Goal: Information Seeking & Learning: Learn about a topic

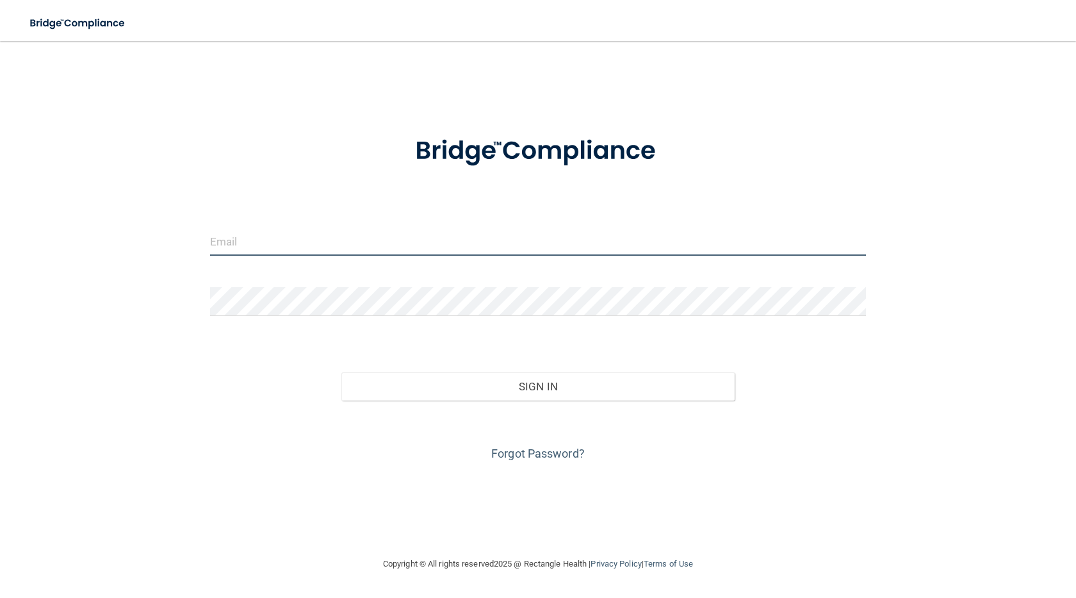
click at [339, 246] on input "email" at bounding box center [538, 241] width 656 height 29
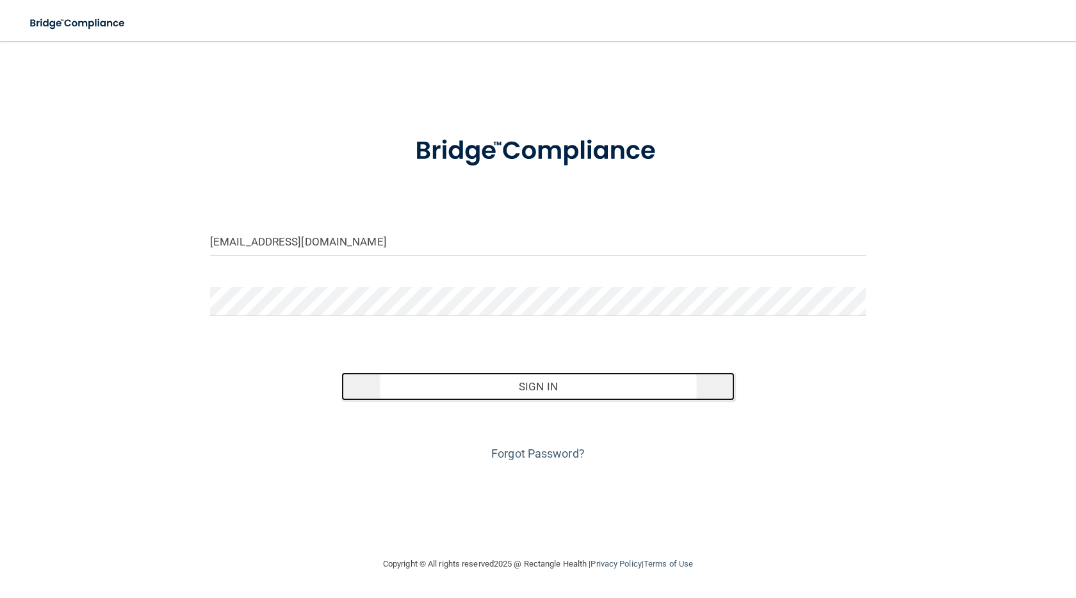
click at [549, 384] on button "Sign In" at bounding box center [537, 386] width 393 height 28
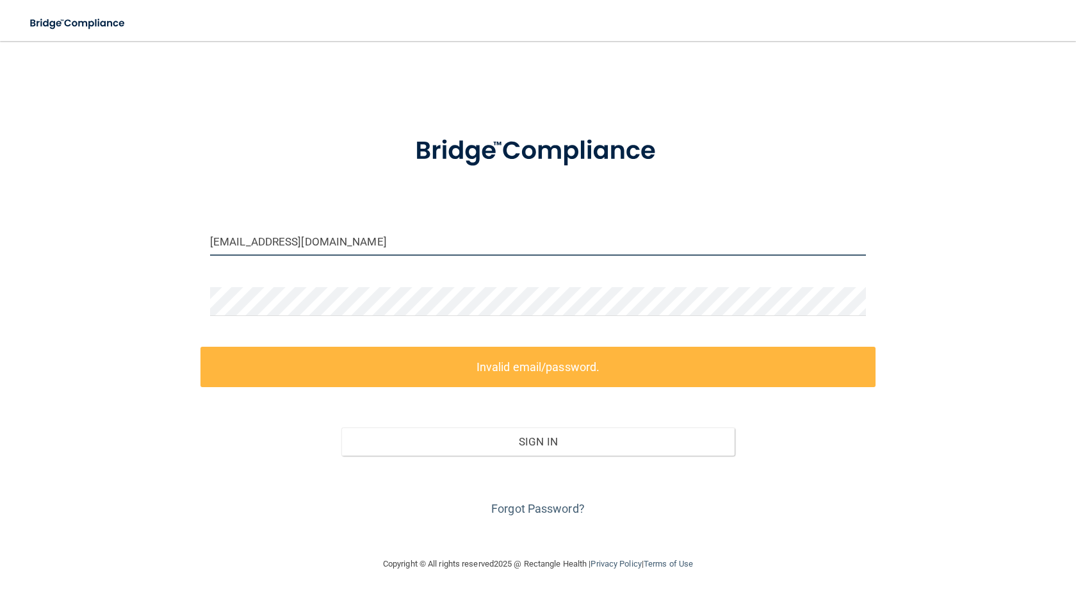
click at [414, 235] on input "[EMAIL_ADDRESS][DOMAIN_NAME]" at bounding box center [538, 241] width 656 height 29
drag, startPoint x: 345, startPoint y: 250, endPoint x: 0, endPoint y: 268, distance: 345.8
click at [0, 267] on main "[EMAIL_ADDRESS][DOMAIN_NAME] Invalid email/password. You don't have permission …" at bounding box center [538, 319] width 1076 height 557
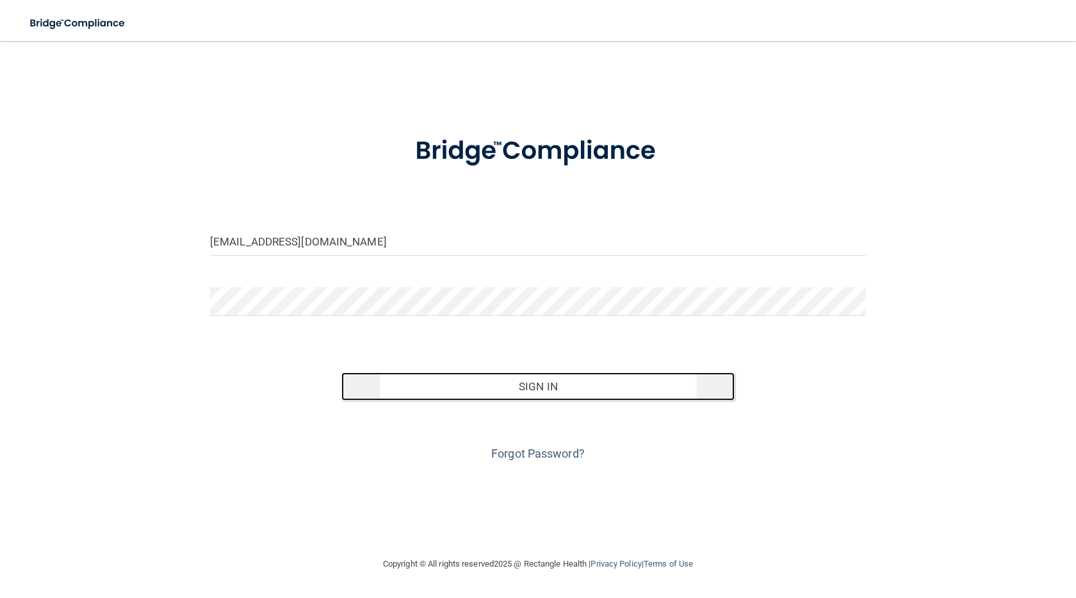
click at [555, 383] on button "Sign In" at bounding box center [537, 386] width 393 height 28
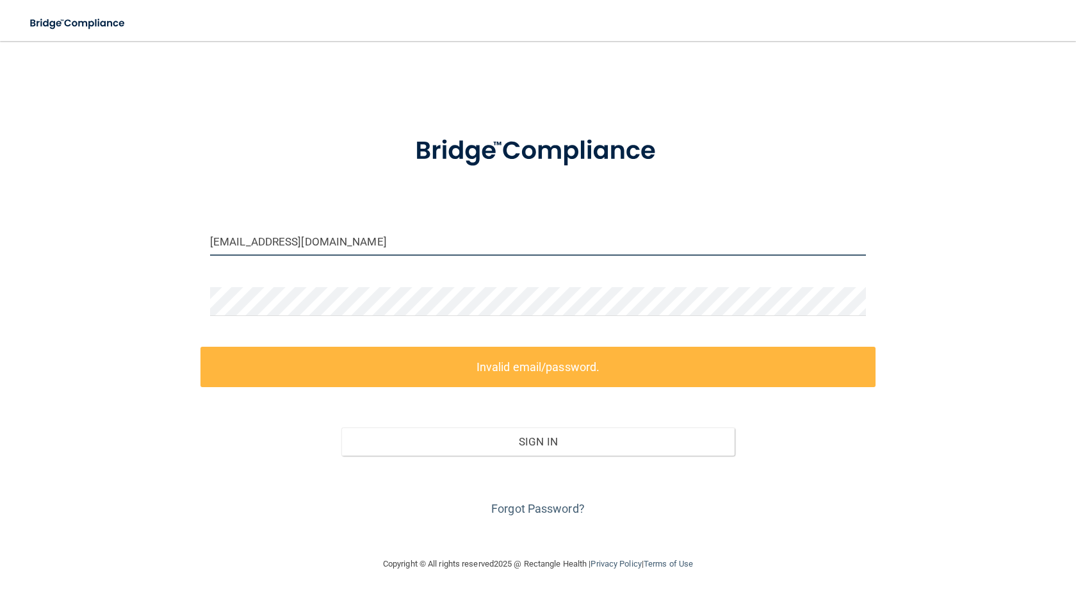
click at [374, 242] on input "[EMAIL_ADDRESS][DOMAIN_NAME]" at bounding box center [538, 241] width 656 height 29
click at [270, 241] on input "[EMAIL_ADDRESS][DOMAIN_NAME]" at bounding box center [538, 241] width 656 height 29
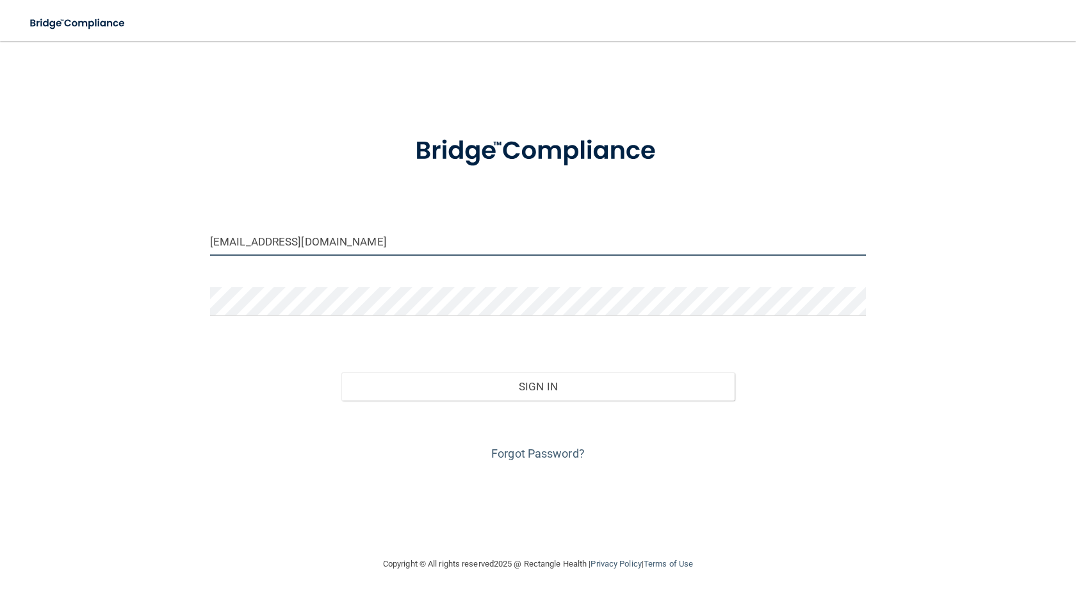
type input "[EMAIL_ADDRESS][DOMAIN_NAME]"
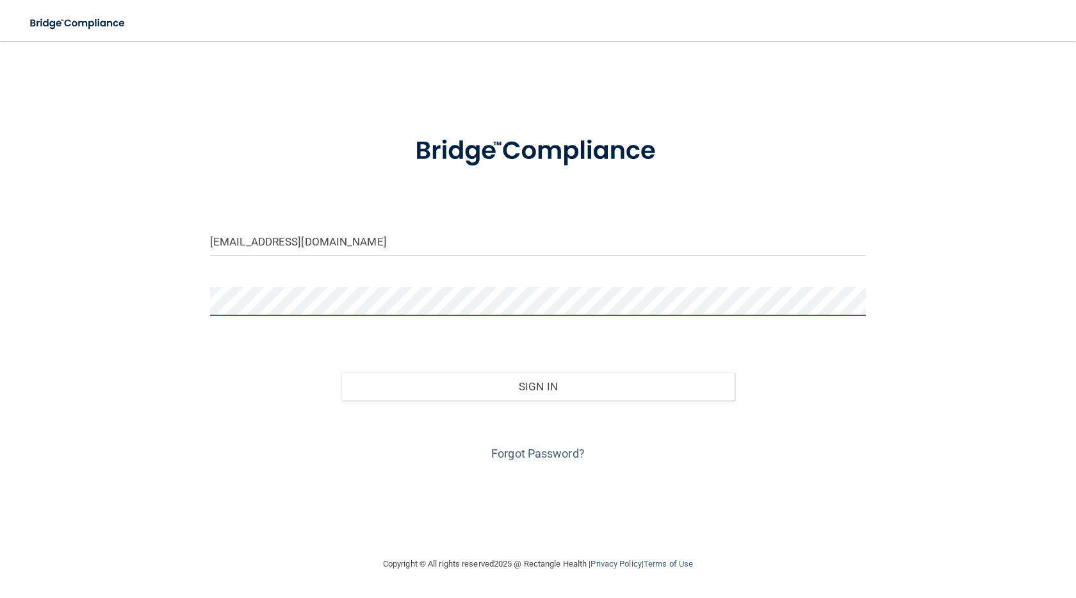
click at [0, 303] on main "[EMAIL_ADDRESS][DOMAIN_NAME] Invalid email/password. You don't have permission …" at bounding box center [538, 319] width 1076 height 557
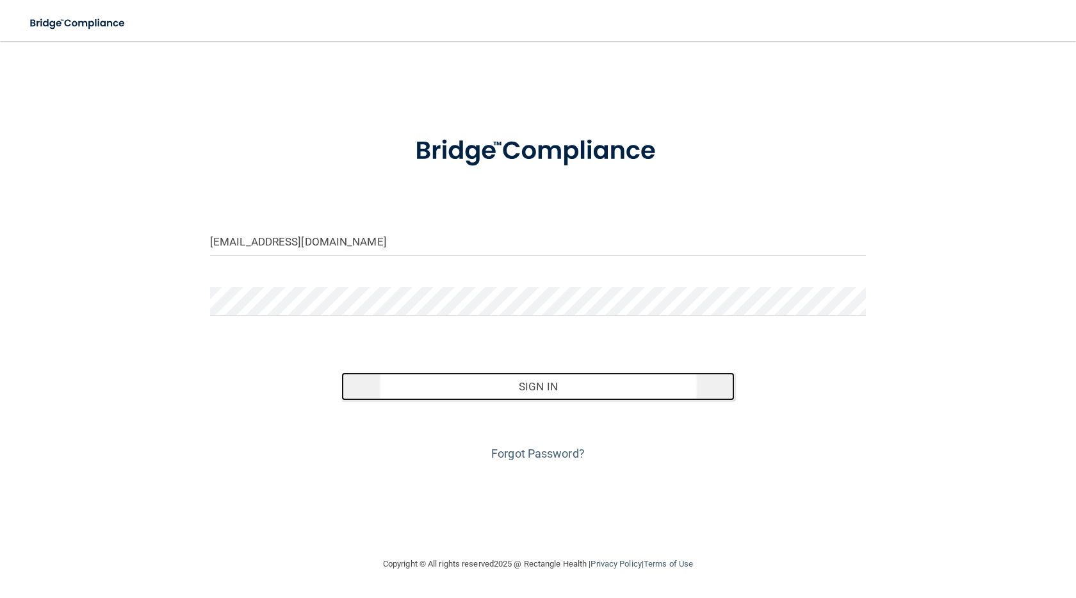
click at [557, 388] on button "Sign In" at bounding box center [537, 386] width 393 height 28
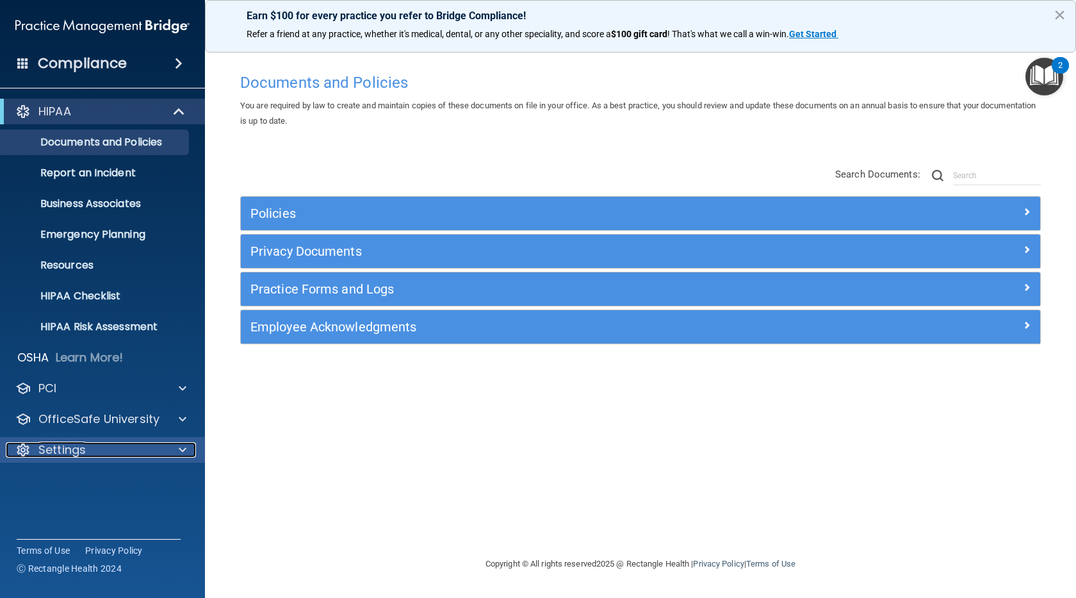
click at [108, 449] on div "Settings" at bounding box center [85, 449] width 159 height 15
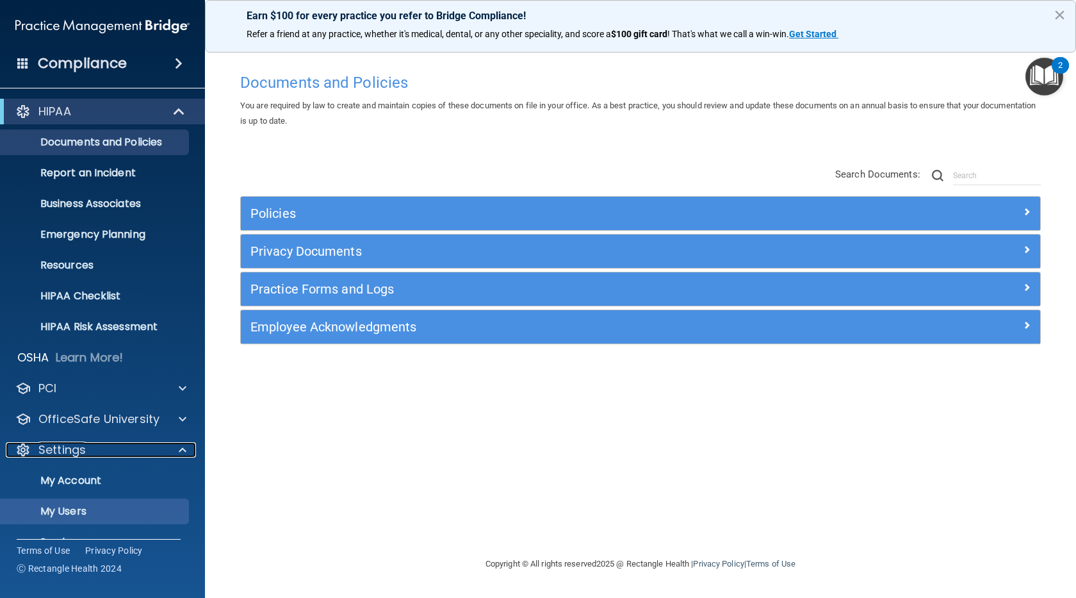
scroll to position [57, 0]
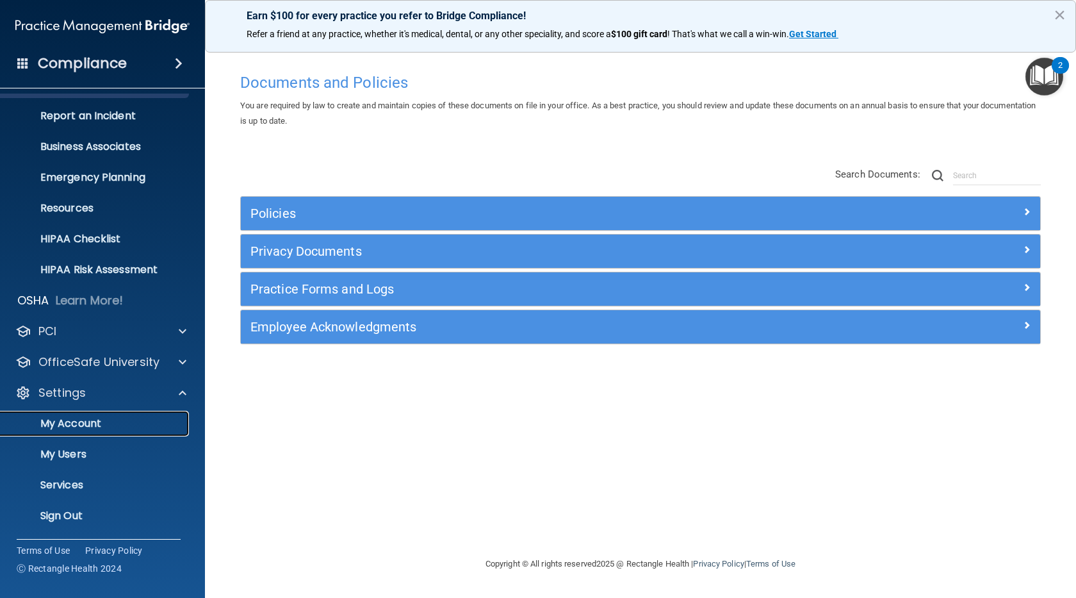
click at [92, 418] on p "My Account" at bounding box center [95, 423] width 175 height 13
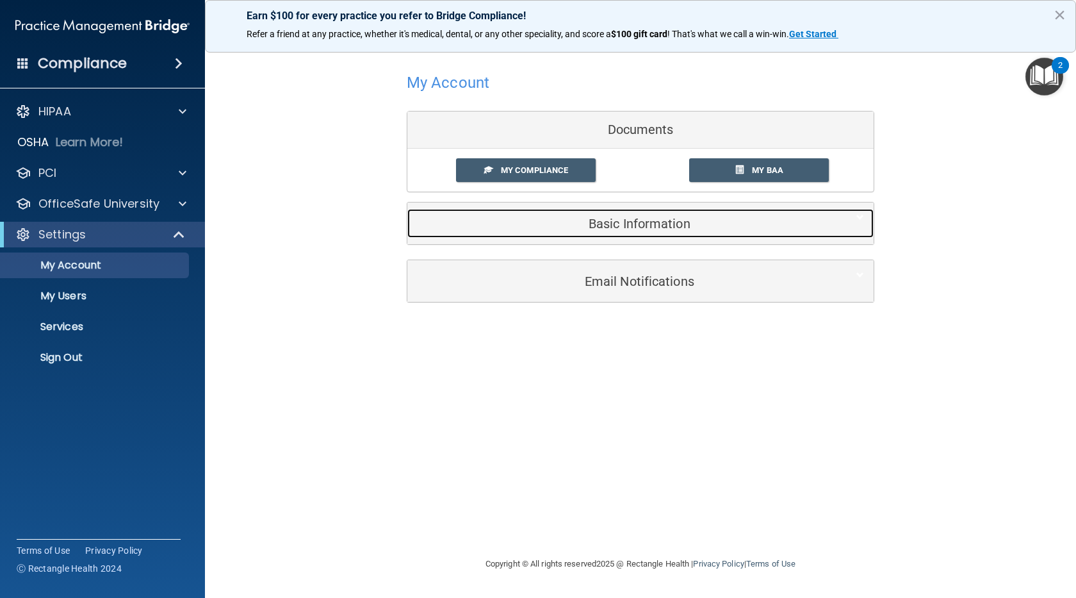
click at [628, 225] on h5 "Basic Information" at bounding box center [621, 224] width 408 height 14
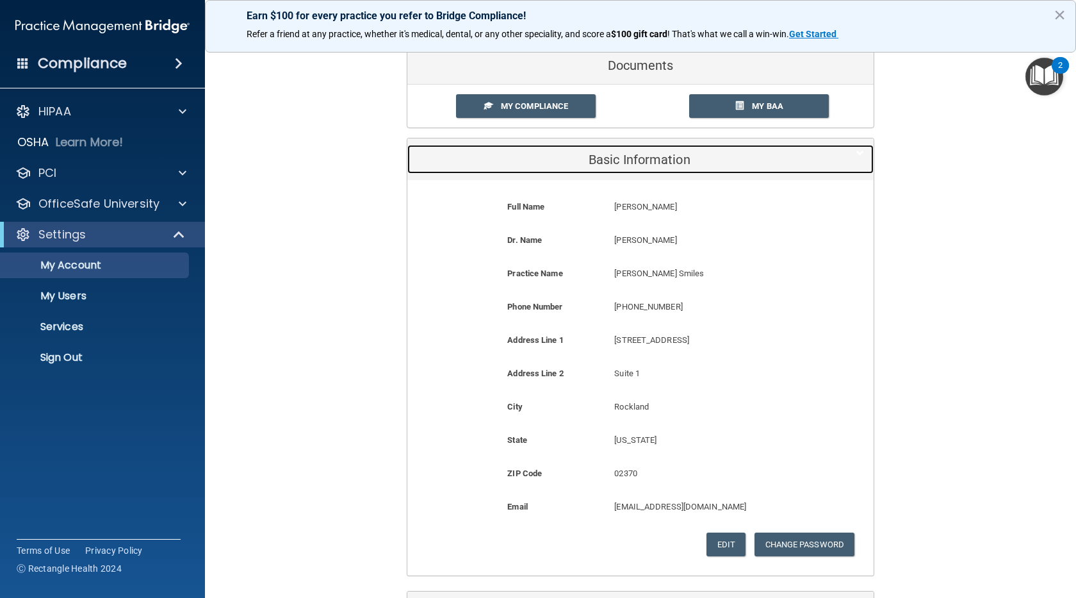
scroll to position [166, 0]
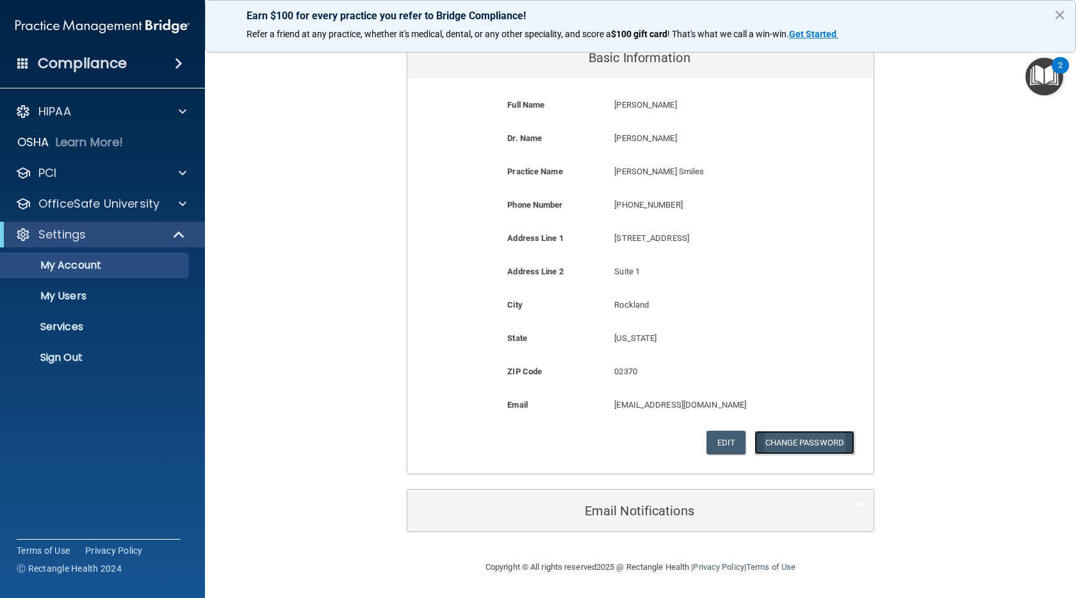
click at [789, 430] on button "Change Password" at bounding box center [805, 442] width 101 height 24
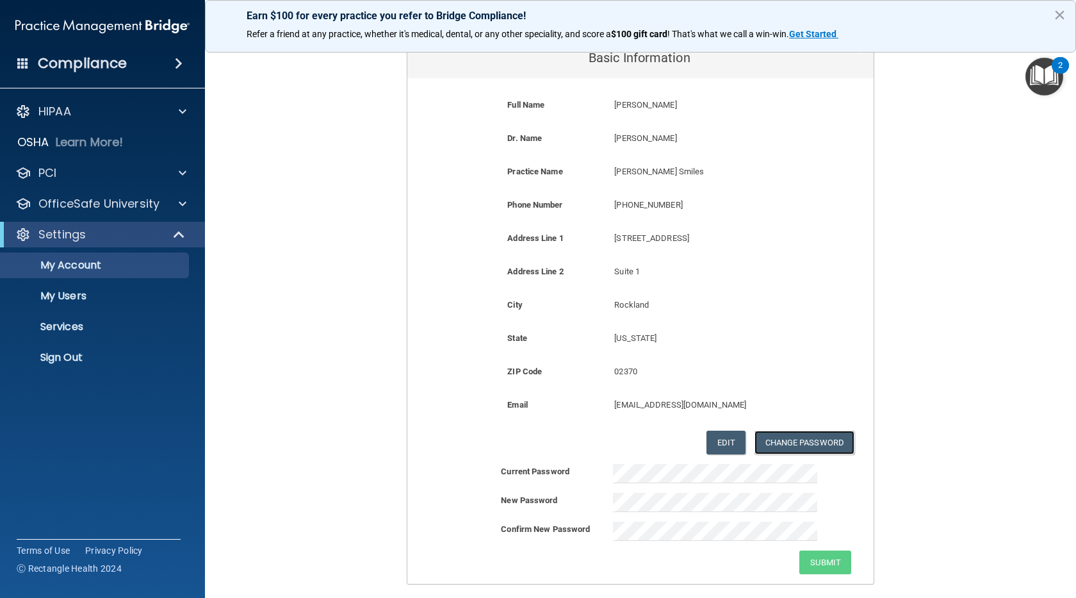
scroll to position [276, 0]
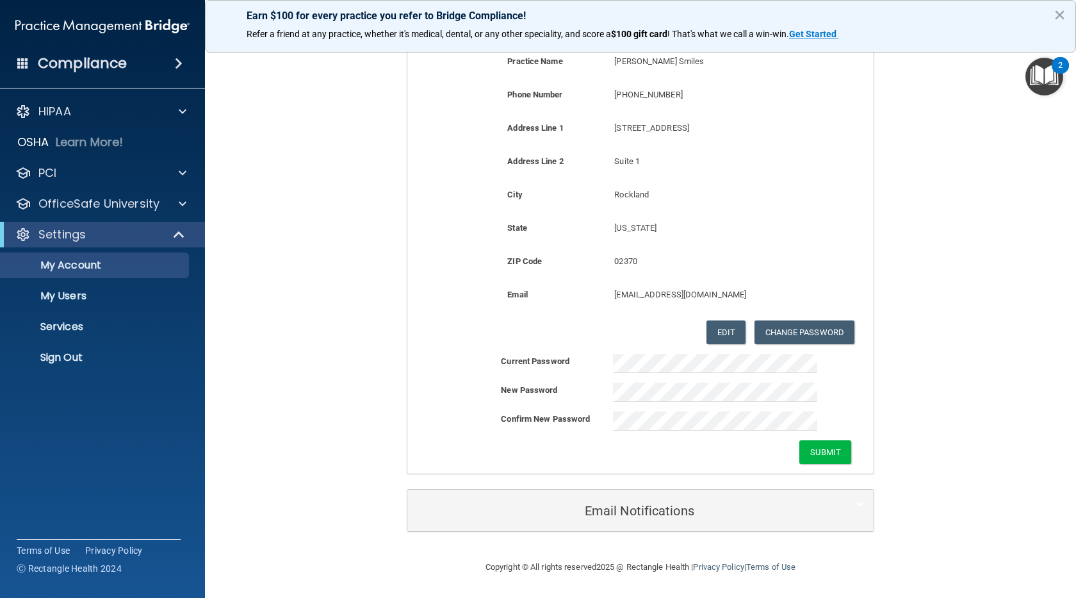
drag, startPoint x: 560, startPoint y: 462, endPoint x: 693, endPoint y: 445, distance: 134.3
click at [560, 462] on div "Submit" at bounding box center [640, 452] width 466 height 24
click at [812, 451] on button "Submit" at bounding box center [825, 452] width 52 height 24
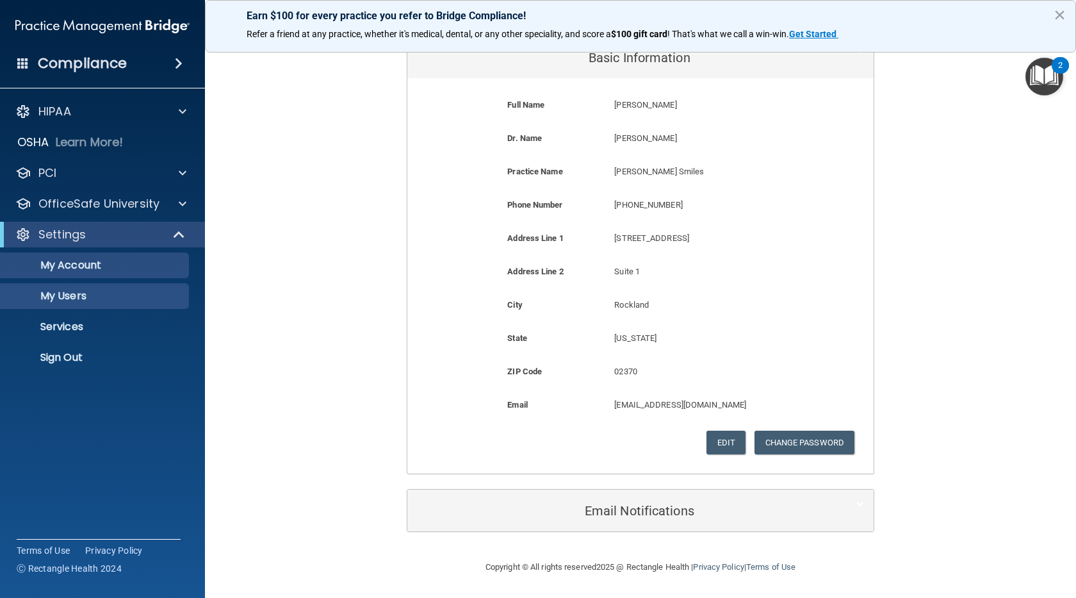
scroll to position [0, 0]
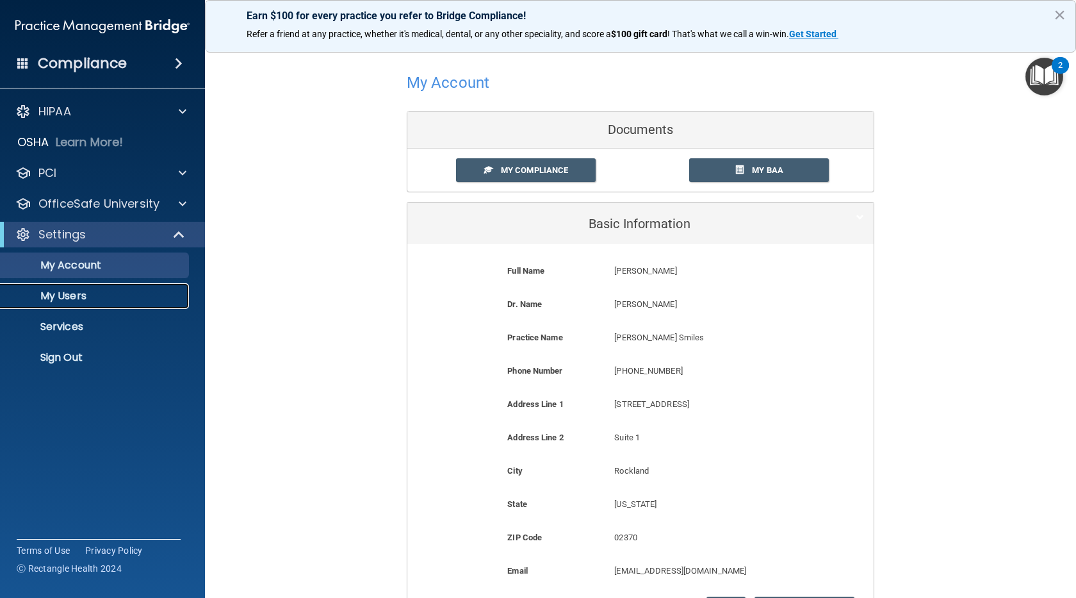
click at [109, 290] on p "My Users" at bounding box center [95, 296] width 175 height 13
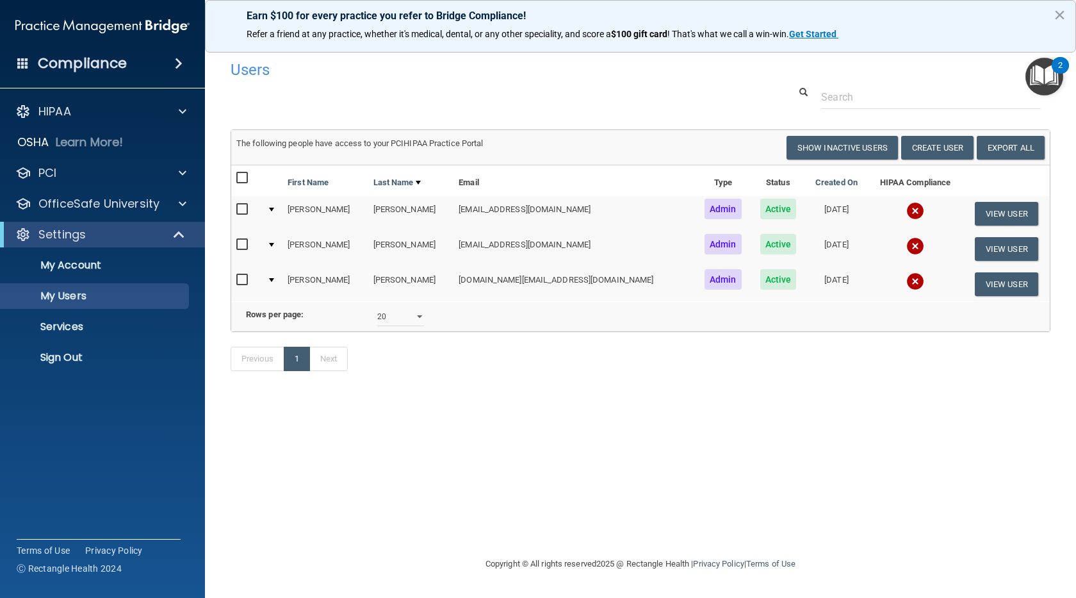
click at [427, 326] on div "10 20 30 40 all" at bounding box center [401, 316] width 66 height 19
click at [423, 326] on select "10 20 30 40 all" at bounding box center [400, 316] width 47 height 19
select select "3"
click at [377, 316] on select "10 20 30 40 all" at bounding box center [400, 316] width 47 height 19
click at [990, 213] on button "View User" at bounding box center [1006, 214] width 63 height 24
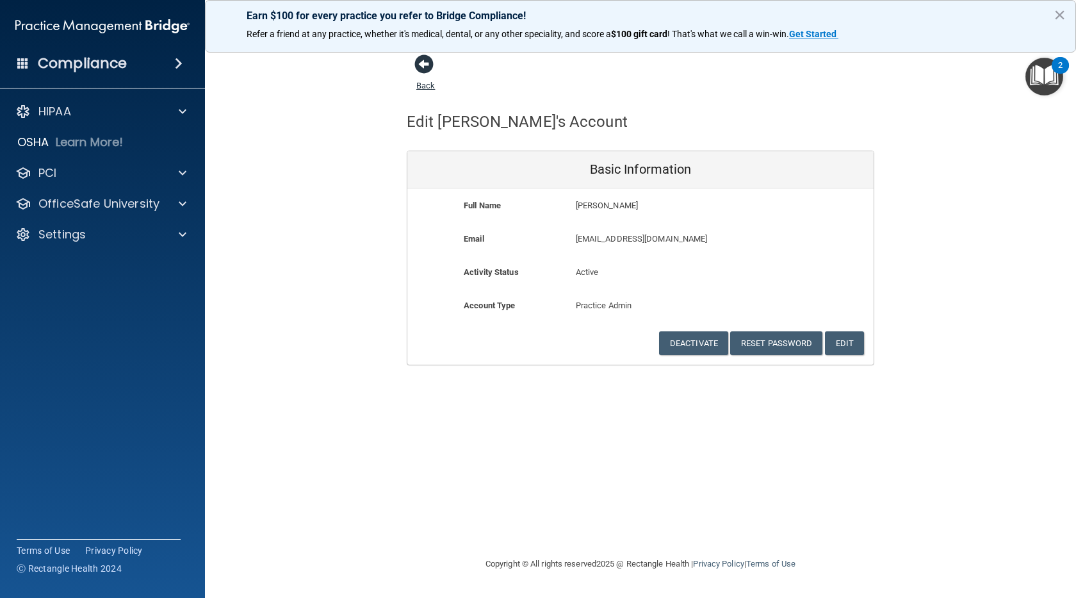
click at [422, 63] on span at bounding box center [423, 63] width 19 height 19
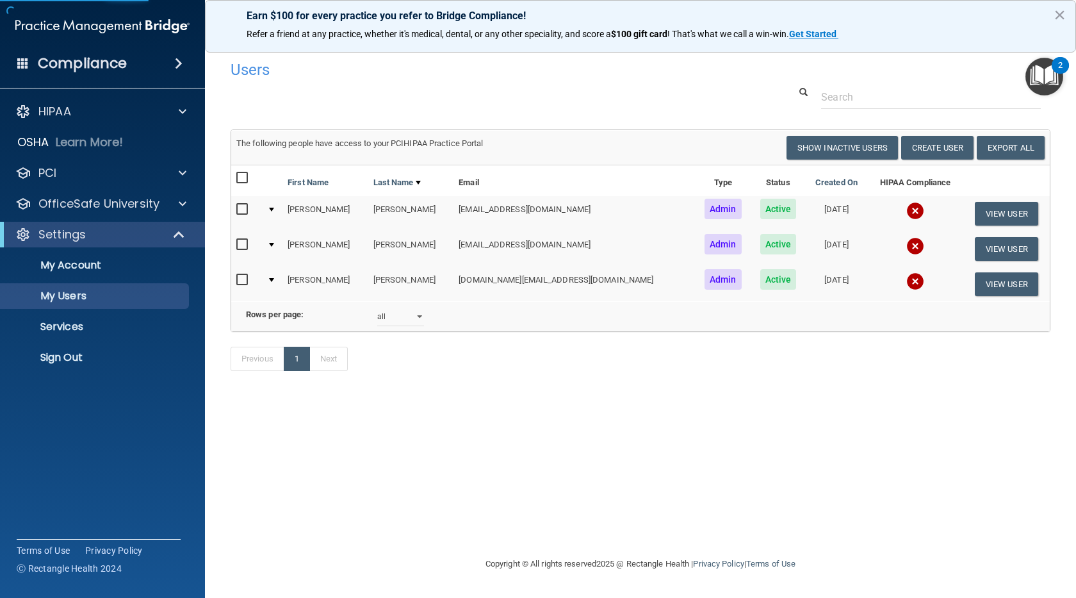
click at [906, 208] on img at bounding box center [915, 211] width 18 height 18
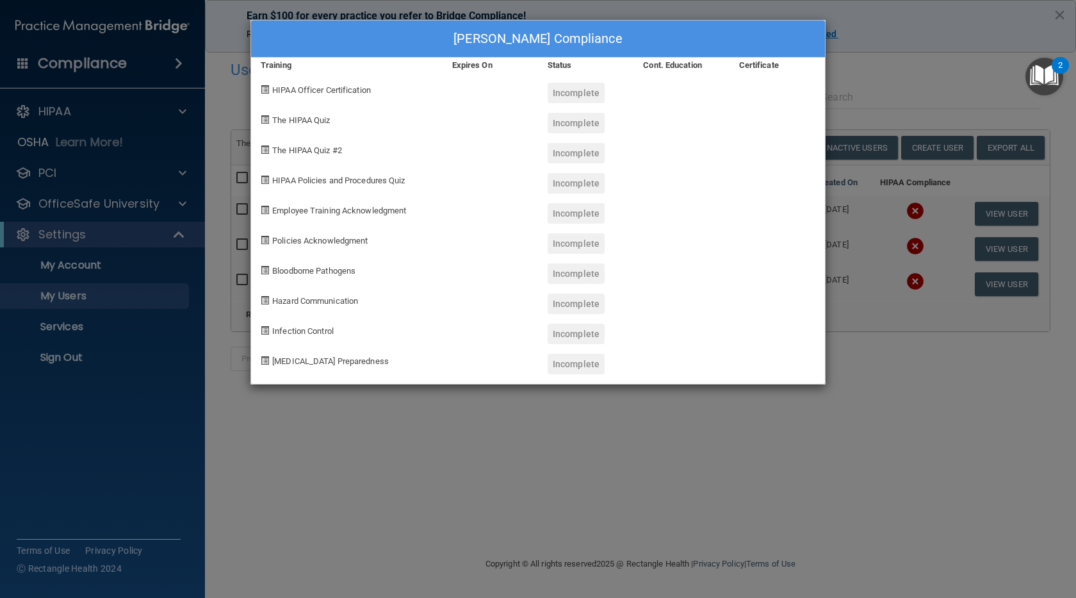
click at [268, 89] on span at bounding box center [265, 89] width 8 height 8
click at [322, 497] on div "Alayna Capozzoli's Compliance Training Expires On Status Cont. Education Certif…" at bounding box center [538, 299] width 1076 height 598
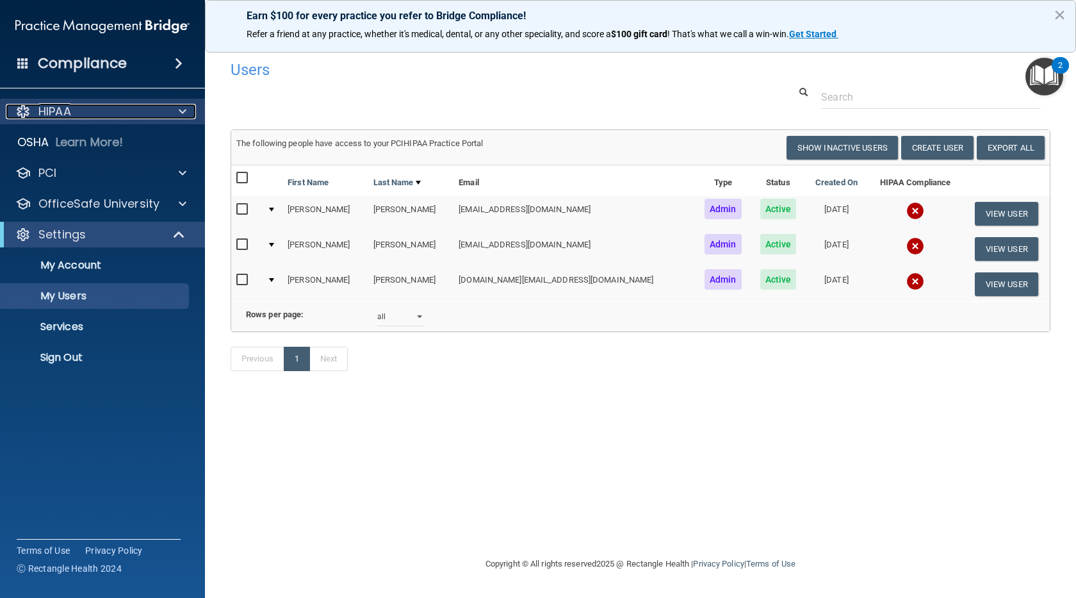
click at [167, 109] on div at bounding box center [181, 111] width 32 height 15
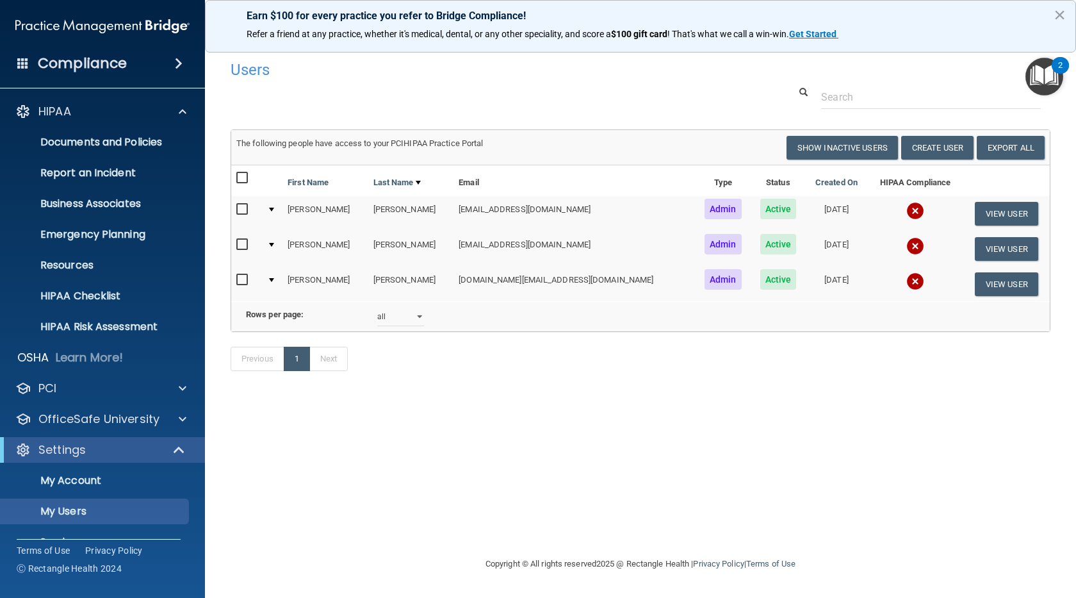
click at [175, 60] on span at bounding box center [179, 63] width 8 height 15
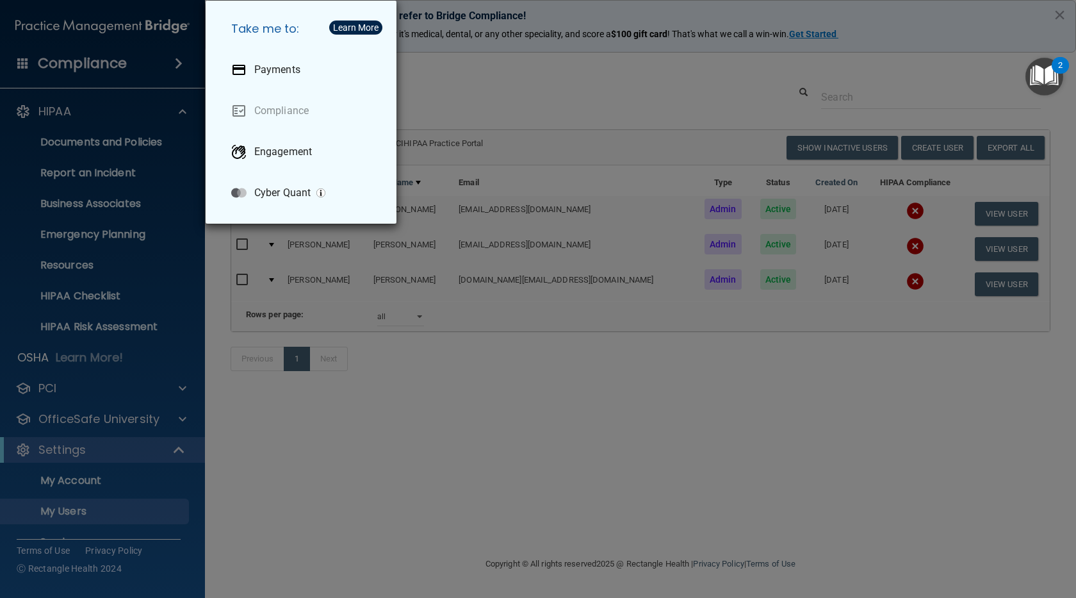
click at [72, 150] on div "Take me to: Payments Compliance Engagement Cyber Quant" at bounding box center [538, 299] width 1076 height 598
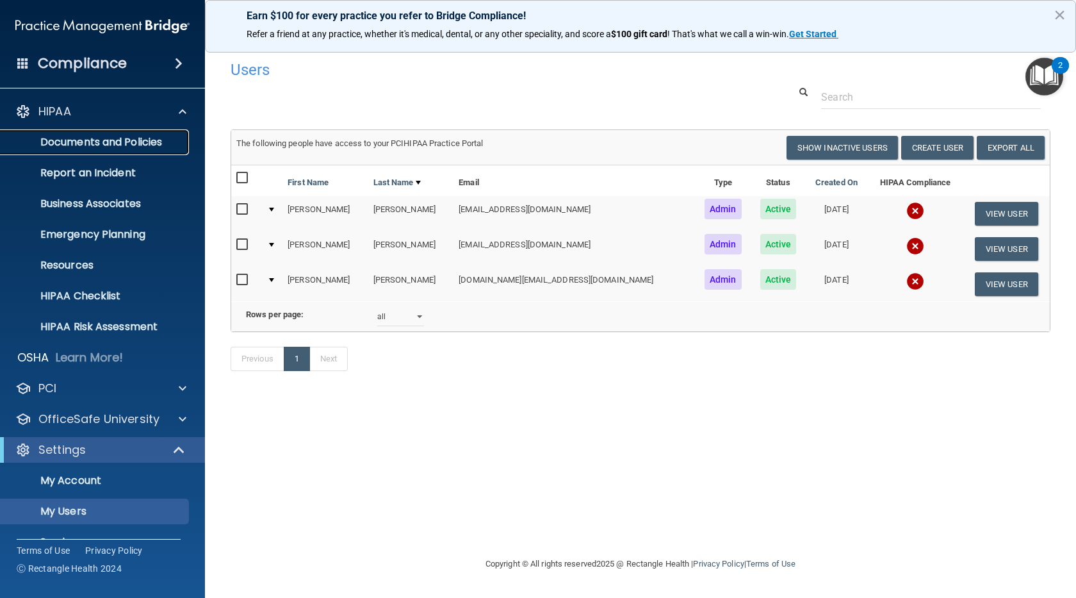
click at [88, 136] on p "Documents and Policies" at bounding box center [95, 142] width 175 height 13
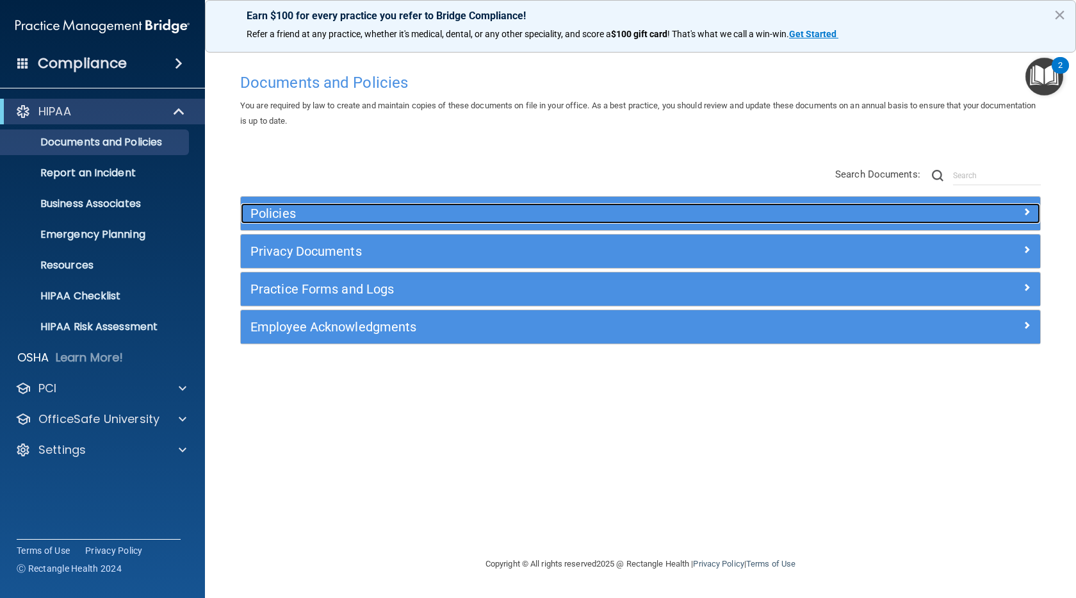
click at [318, 211] on h5 "Policies" at bounding box center [540, 213] width 580 height 14
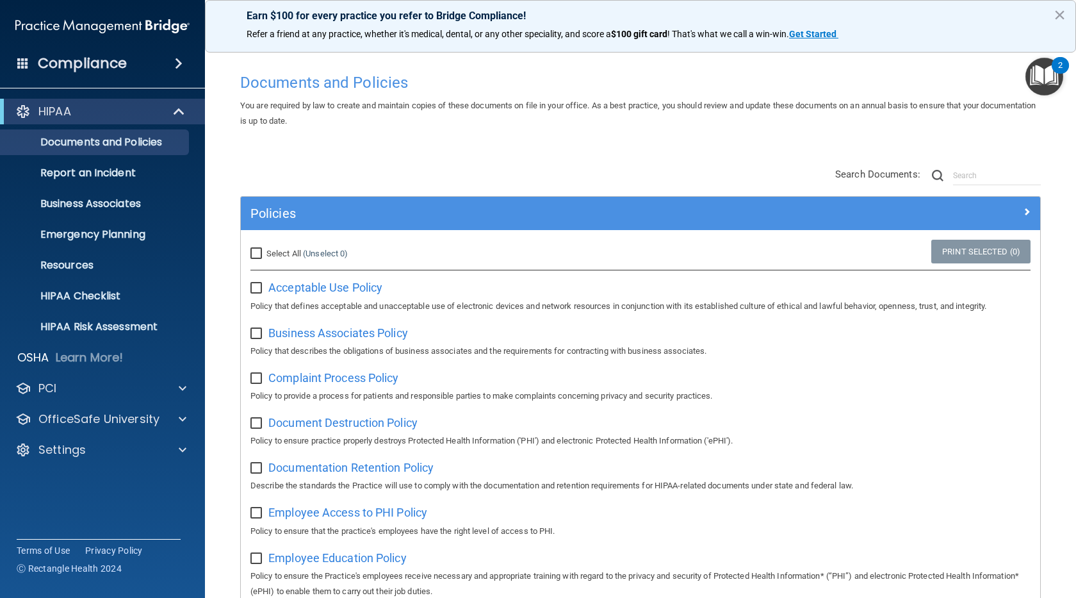
click at [254, 254] on input "Select All (Unselect 0) Unselect All" at bounding box center [257, 254] width 15 height 10
checkbox input "true"
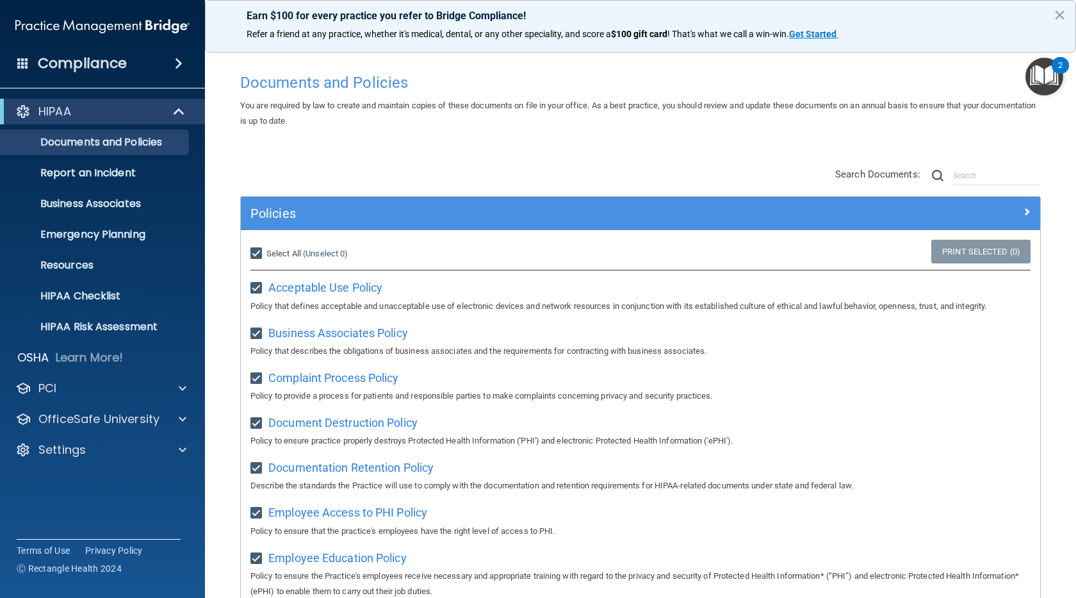
checkbox input "true"
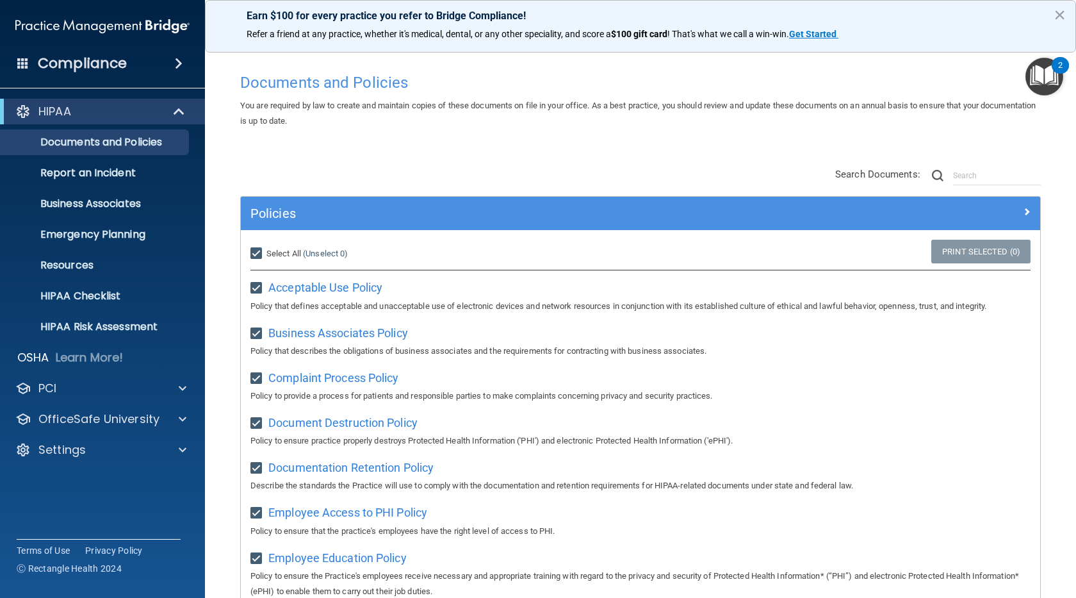
checkbox input "true"
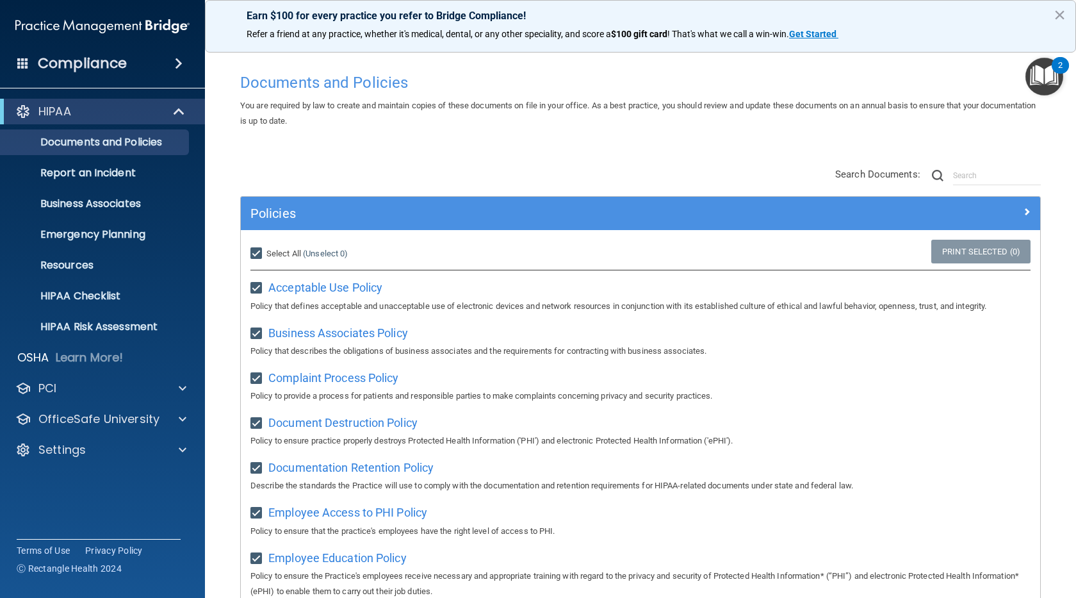
checkbox input "true"
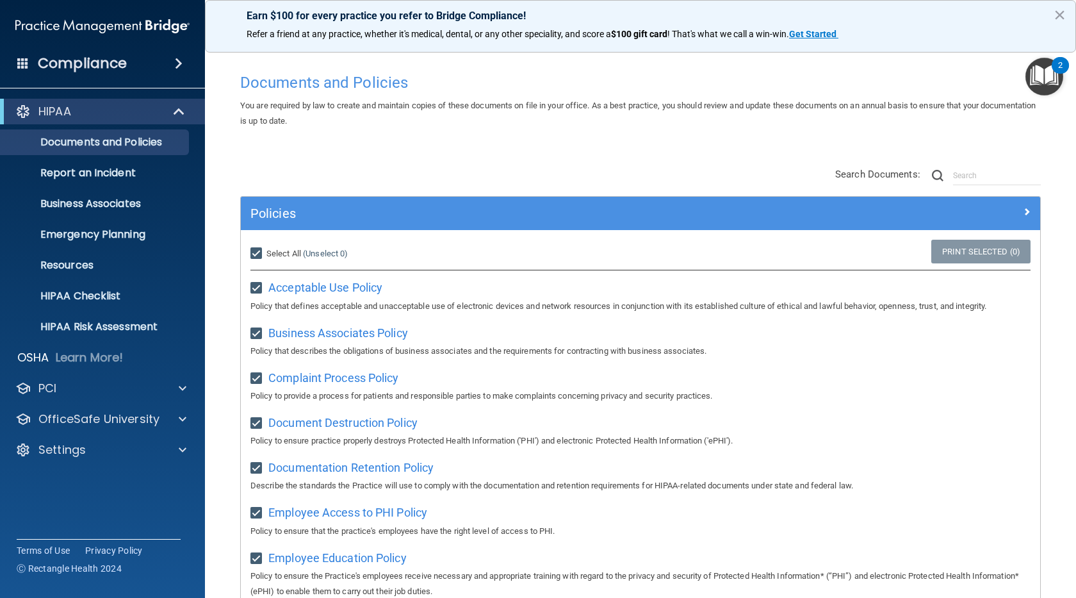
checkbox input "true"
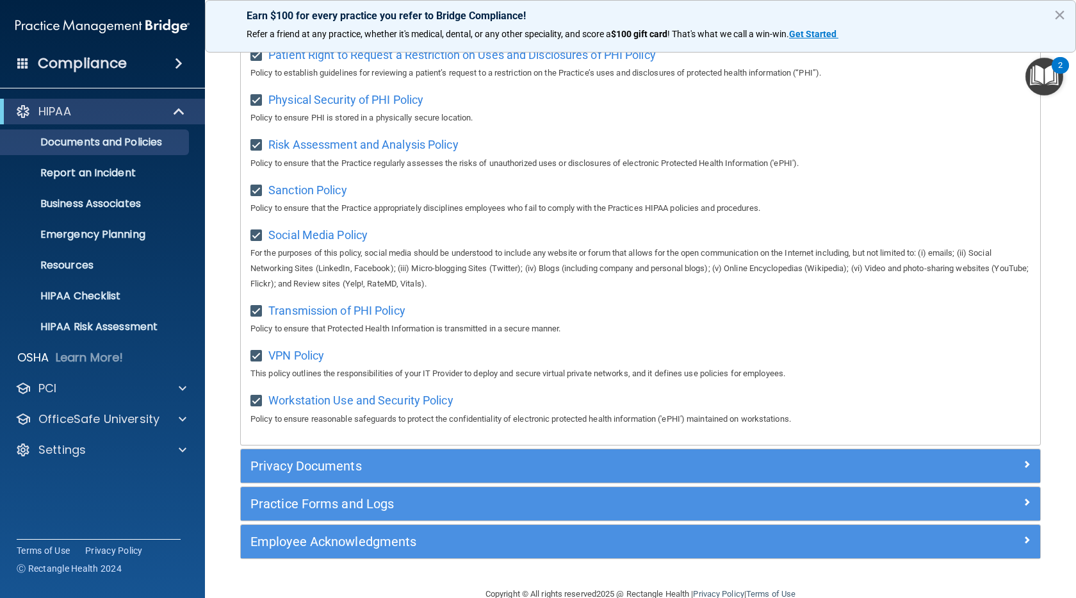
scroll to position [873, 0]
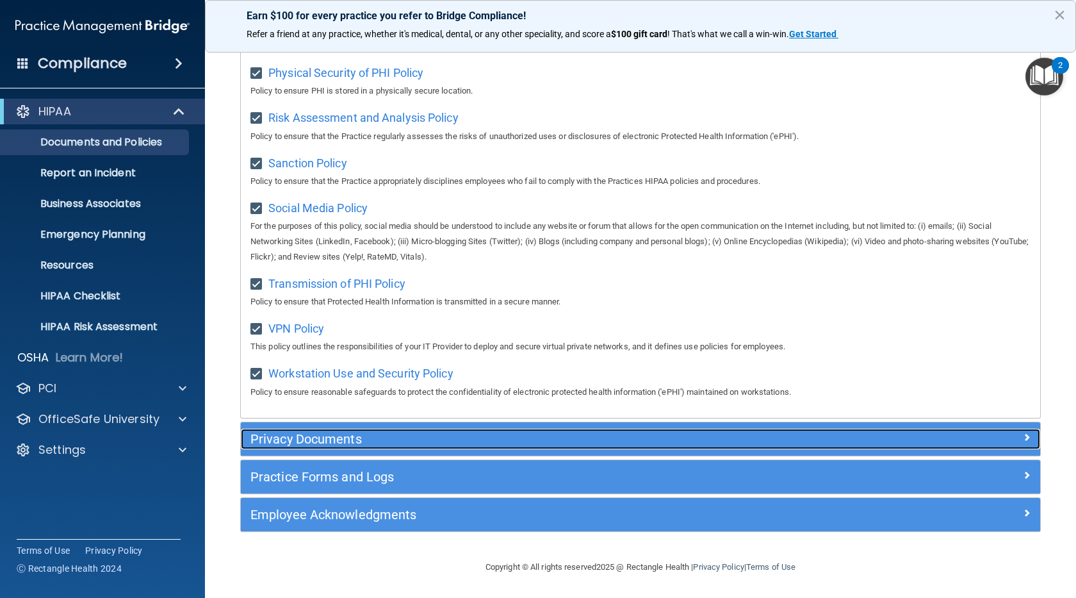
click at [314, 437] on h5 "Privacy Documents" at bounding box center [540, 439] width 580 height 14
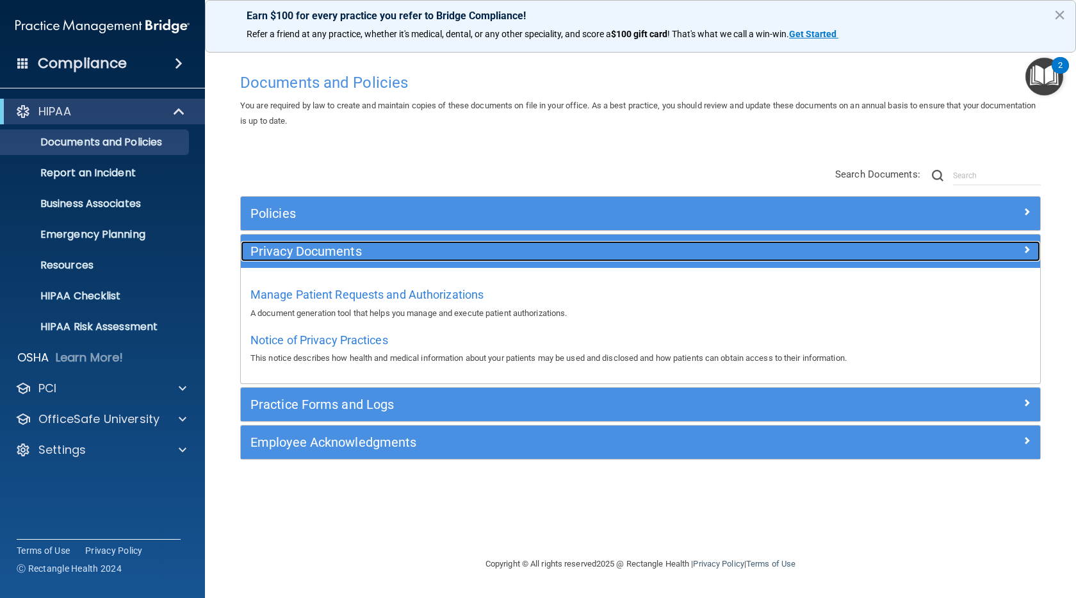
scroll to position [0, 0]
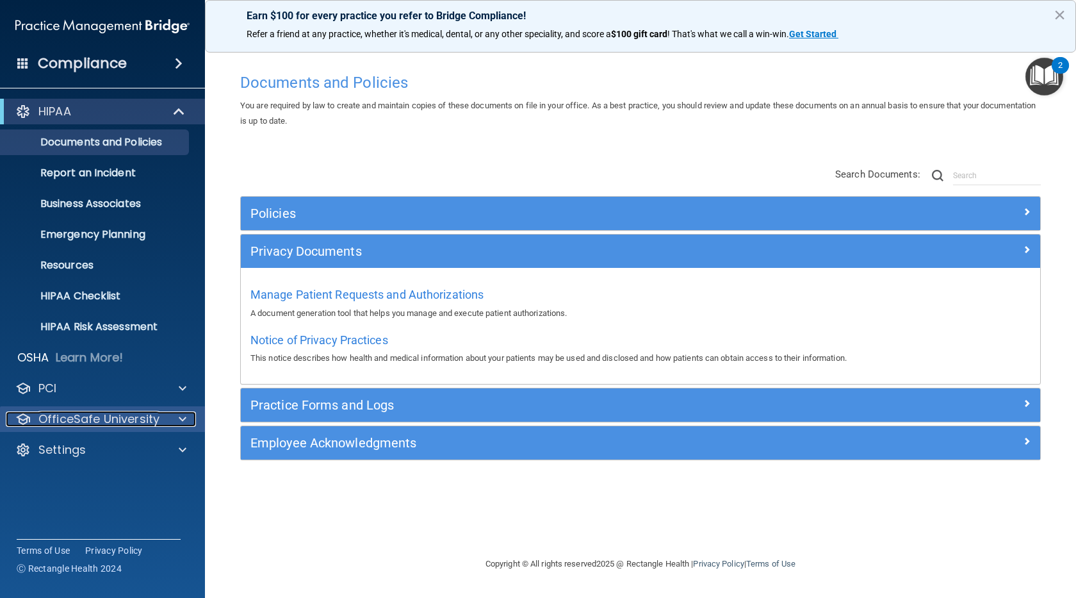
click at [167, 418] on div at bounding box center [181, 418] width 32 height 15
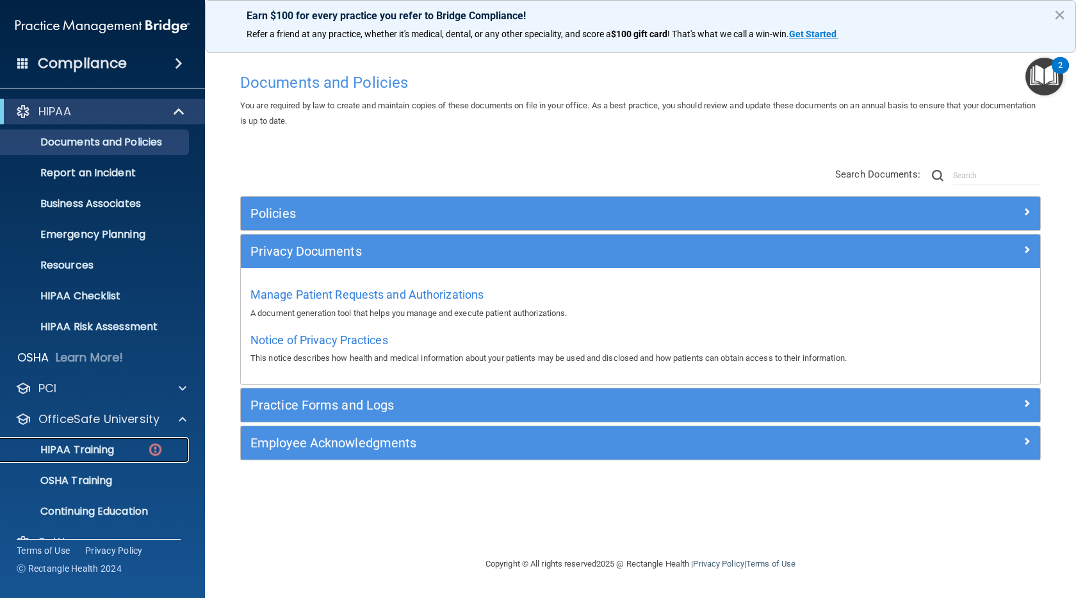
click at [119, 448] on div "HIPAA Training" at bounding box center [95, 449] width 175 height 13
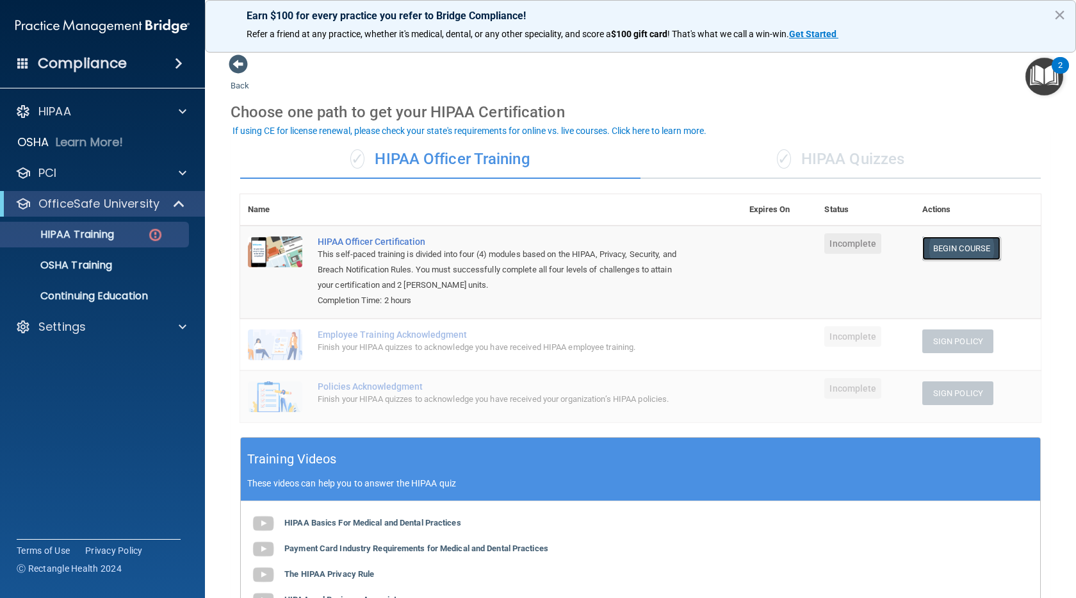
click at [958, 250] on link "Begin Course" at bounding box center [961, 248] width 78 height 24
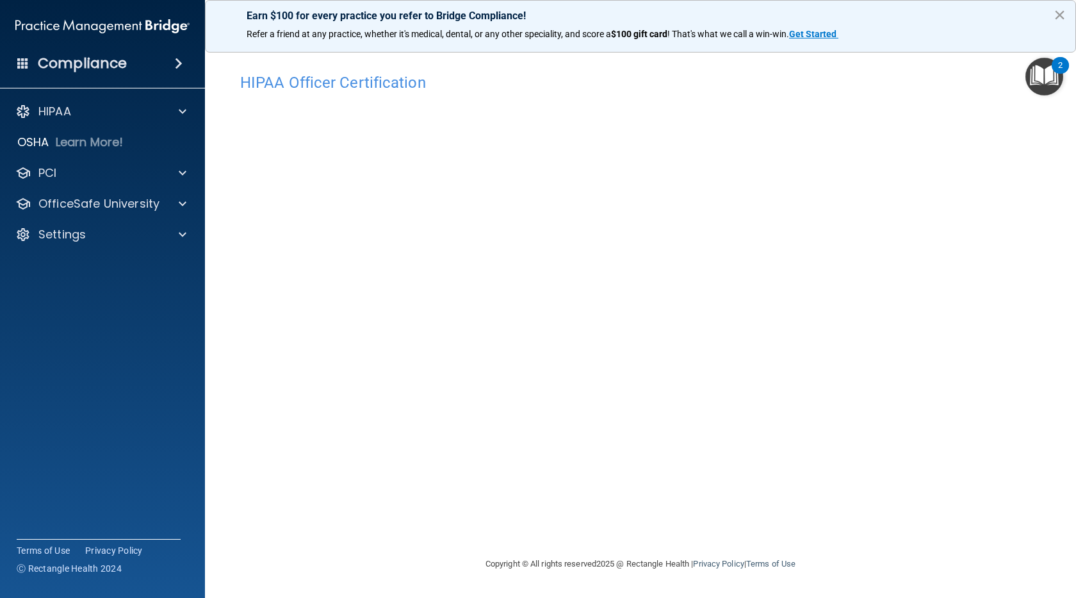
click at [1063, 14] on button "×" at bounding box center [1060, 14] width 12 height 20
